Goal: Obtain resource: Download file/media

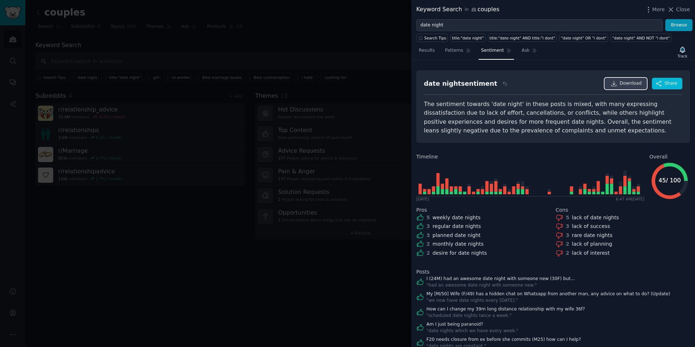
click at [626, 84] on span "Download" at bounding box center [631, 83] width 22 height 7
click at [456, 54] on span "Patterns" at bounding box center [454, 50] width 18 height 7
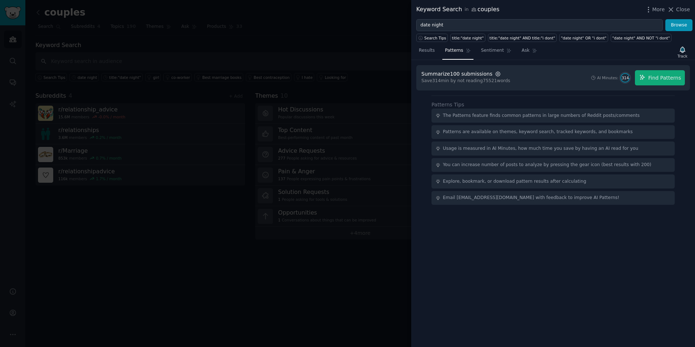
click at [496, 72] on icon "button" at bounding box center [498, 74] width 5 height 5
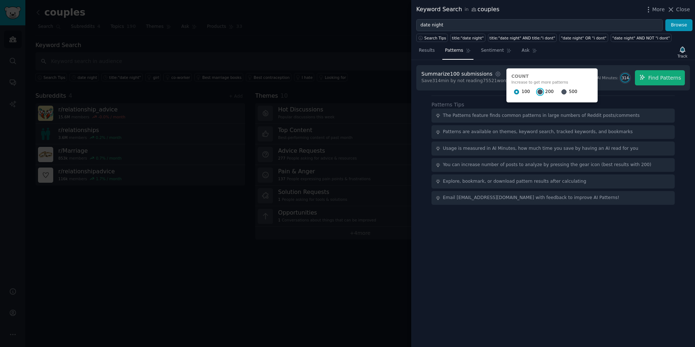
click at [538, 92] on input "200" at bounding box center [540, 91] width 5 height 5
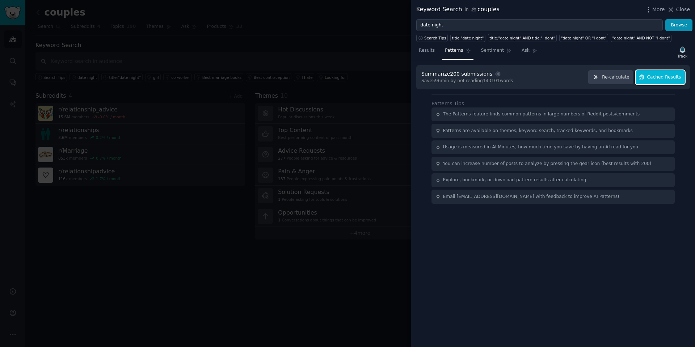
click at [674, 77] on span "Cached Results" at bounding box center [664, 77] width 34 height 7
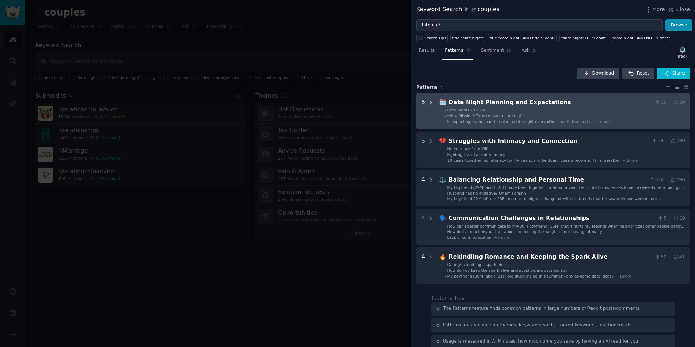
click at [428, 105] on icon at bounding box center [431, 103] width 7 height 7
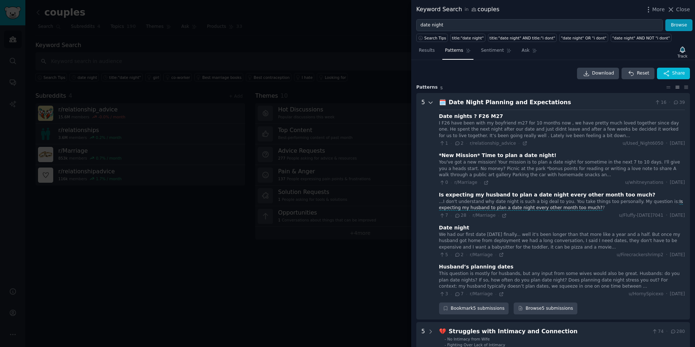
scroll to position [33, 0]
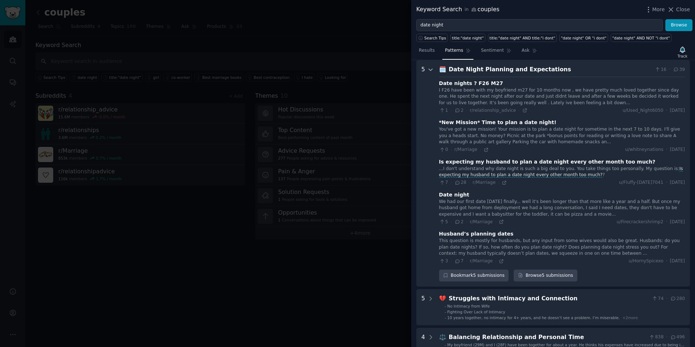
click at [429, 72] on icon at bounding box center [431, 70] width 7 height 7
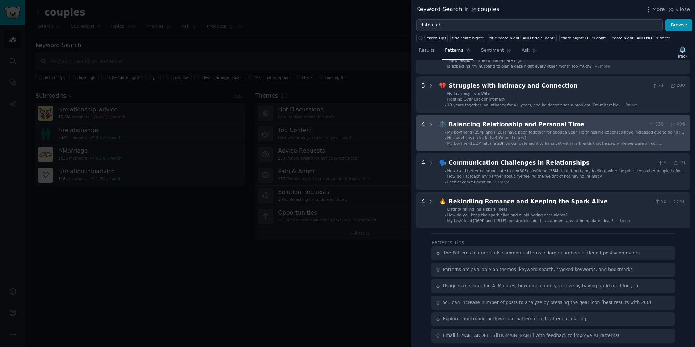
scroll to position [59, 0]
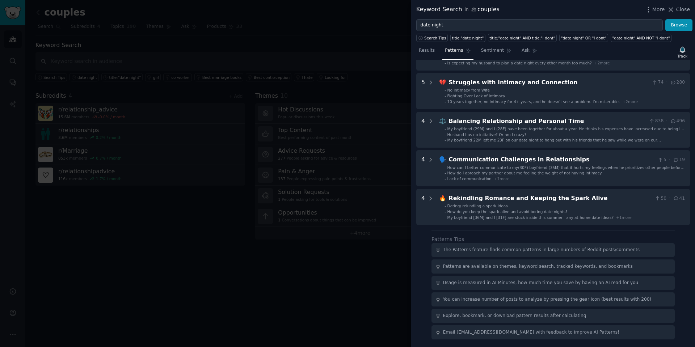
click at [440, 332] on div "Email [EMAIL_ADDRESS][DOMAIN_NAME] with feedback to improve AI Patterns!" at bounding box center [553, 332] width 243 height 14
click at [471, 326] on div "Email [EMAIL_ADDRESS][DOMAIN_NAME] with feedback to improve AI Patterns!" at bounding box center [553, 332] width 243 height 14
drag, startPoint x: 475, startPoint y: 284, endPoint x: 475, endPoint y: 278, distance: 6.5
click at [475, 281] on div "Usage is measured in AI Minutes, how much time you save by having an AI read fo…" at bounding box center [540, 283] width 195 height 7
click at [475, 268] on div "Patterns are available on themes, keyword search, tracked keywords, and bookmar…" at bounding box center [538, 267] width 190 height 7
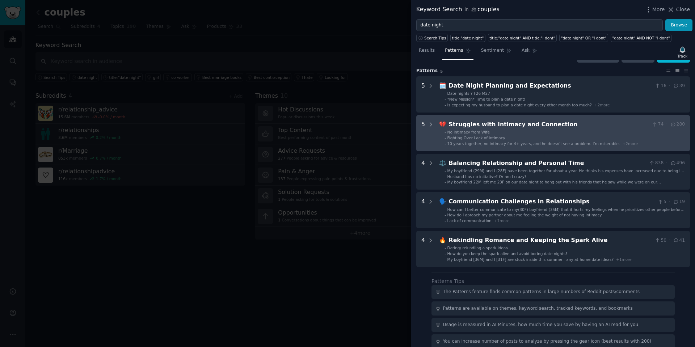
scroll to position [0, 0]
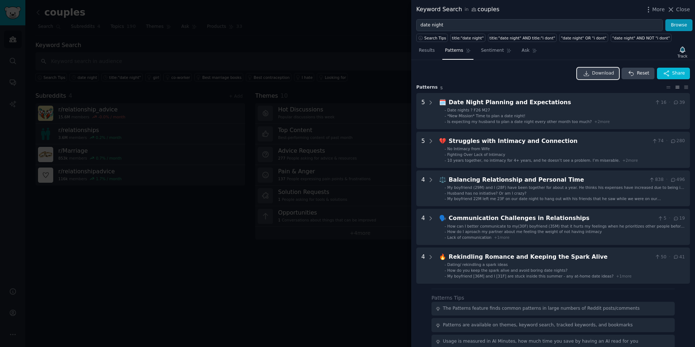
click at [601, 74] on span "Download" at bounding box center [603, 73] width 22 height 7
click at [541, 74] on div "Download Reset Share" at bounding box center [553, 74] width 274 height 12
